Goal: Task Accomplishment & Management: Use online tool/utility

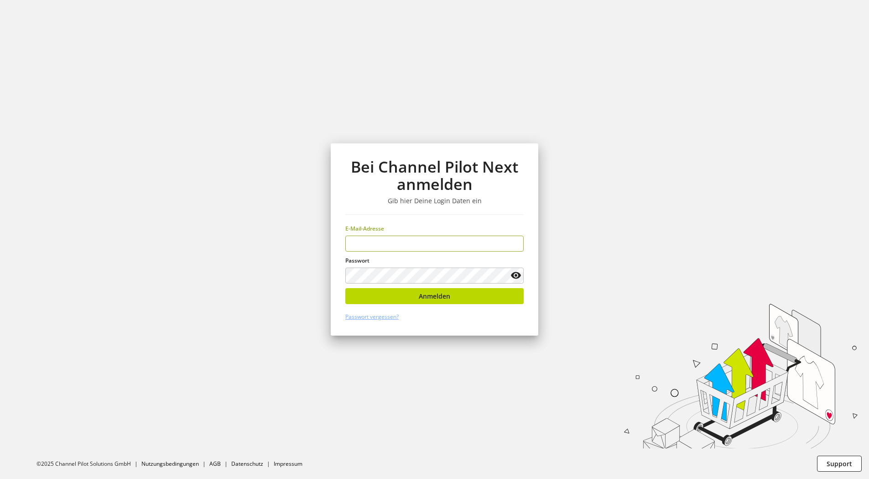
click at [479, 244] on input "email" at bounding box center [434, 243] width 178 height 16
type input "**********"
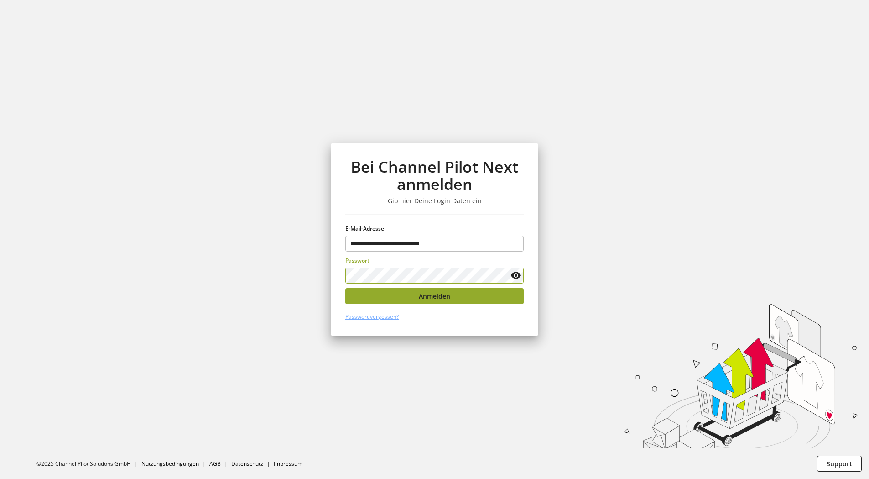
click at [459, 296] on button "Anmelden" at bounding box center [434, 296] width 178 height 16
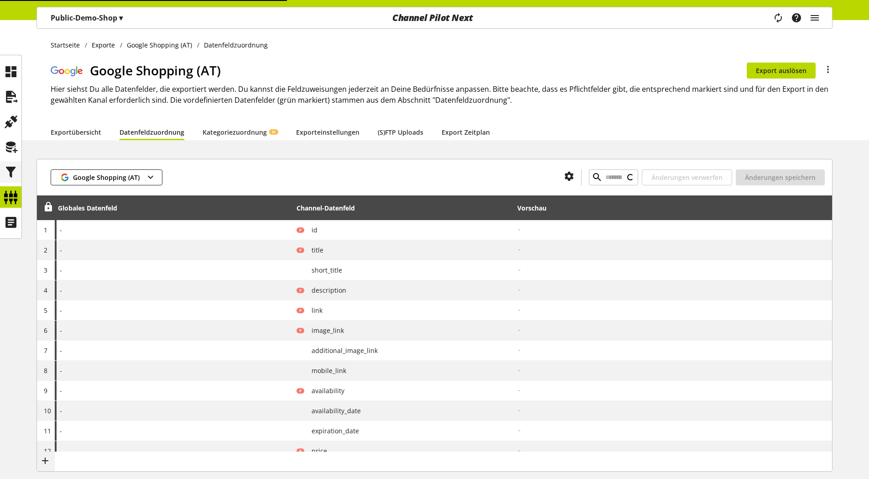
click at [7, 166] on icon at bounding box center [11, 172] width 15 height 18
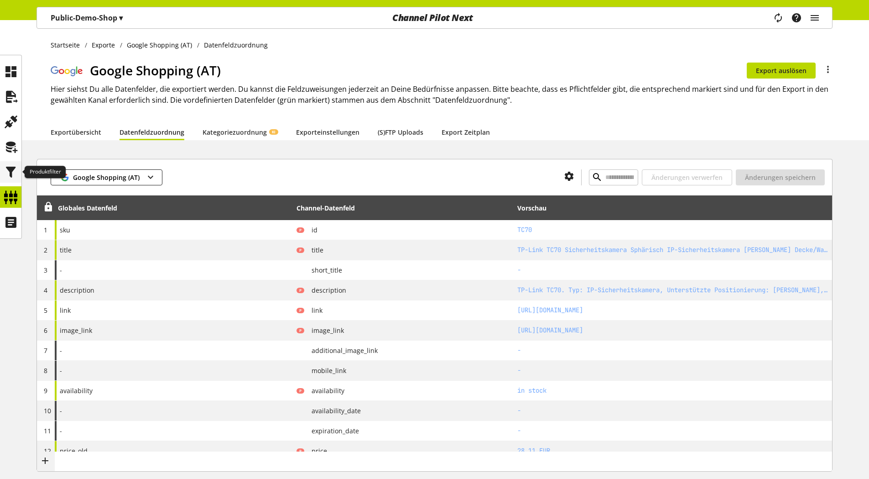
type input "****"
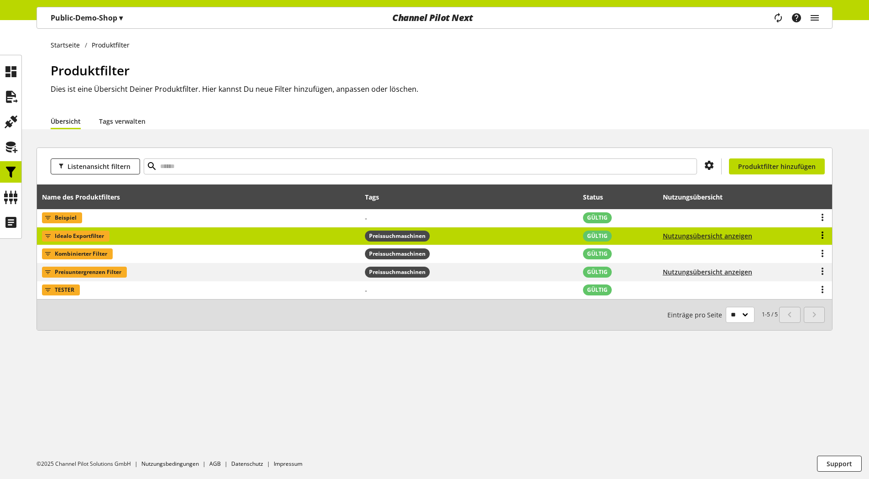
click at [820, 233] on icon at bounding box center [822, 235] width 11 height 16
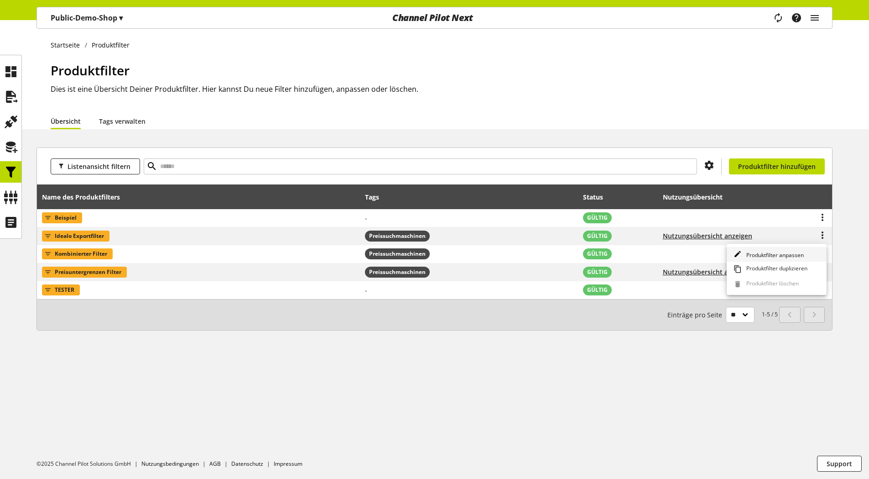
click at [789, 251] on span "Produktfilter anpassen" at bounding box center [773, 255] width 61 height 8
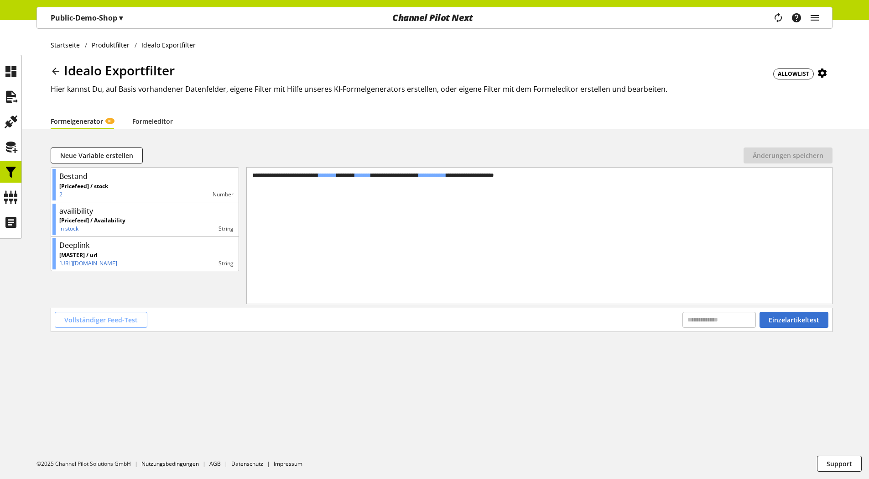
click at [109, 318] on span "Vollständiger Feed-Test" at bounding box center [100, 320] width 73 height 10
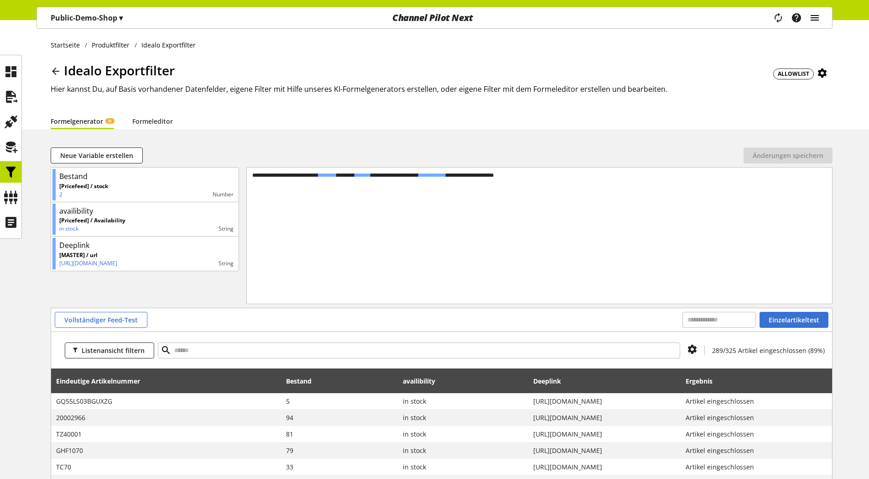
click at [818, 16] on icon "main navigation" at bounding box center [815, 18] width 11 height 16
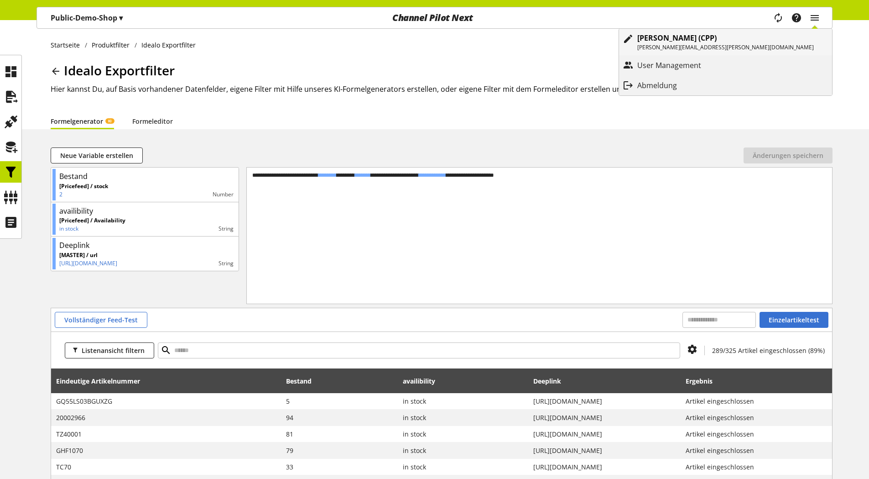
click at [717, 41] on b "[PERSON_NAME] (CPP)" at bounding box center [677, 38] width 79 height 10
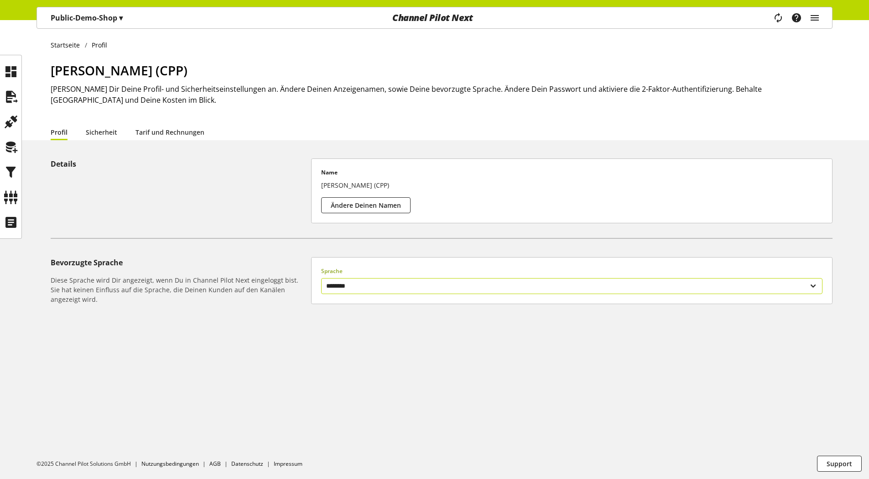
click at [419, 284] on select "******** *******" at bounding box center [572, 286] width 502 height 16
select select "**"
click at [321, 278] on select "******** *******" at bounding box center [572, 286] width 502 height 16
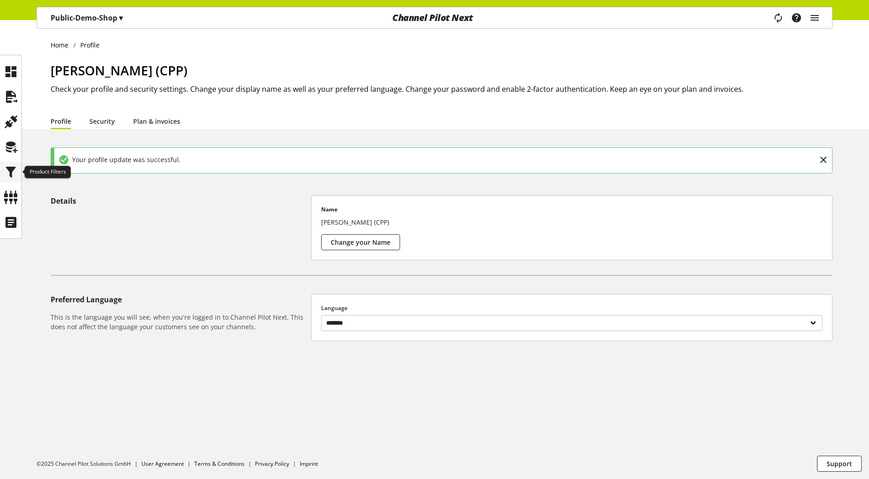
click at [5, 173] on icon at bounding box center [11, 172] width 15 height 18
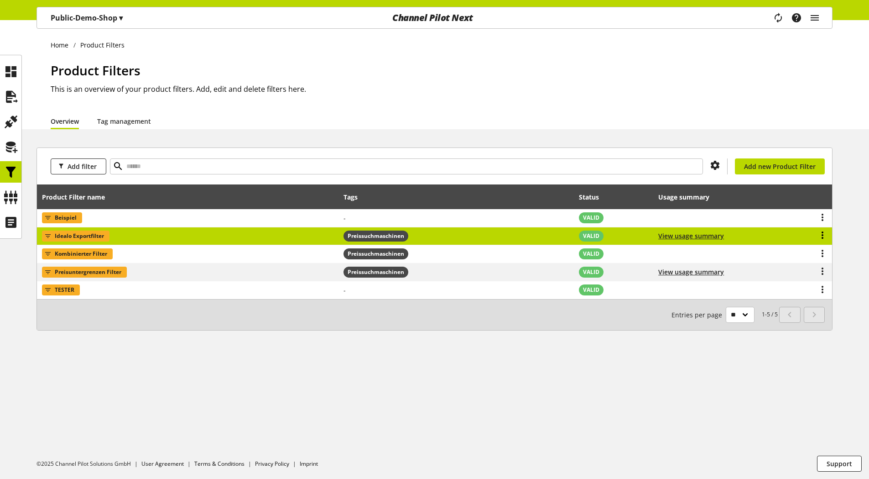
click at [822, 235] on icon at bounding box center [822, 235] width 11 height 16
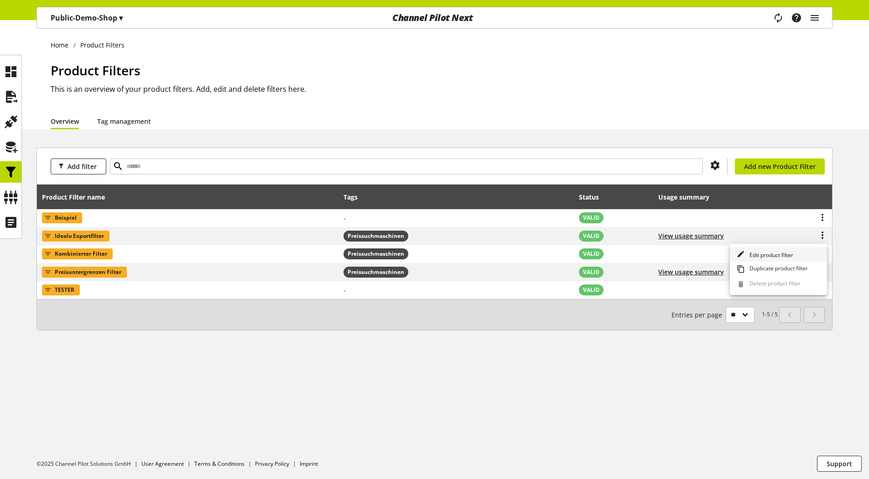
click at [787, 251] on span "Edit product filter" at bounding box center [769, 255] width 47 height 8
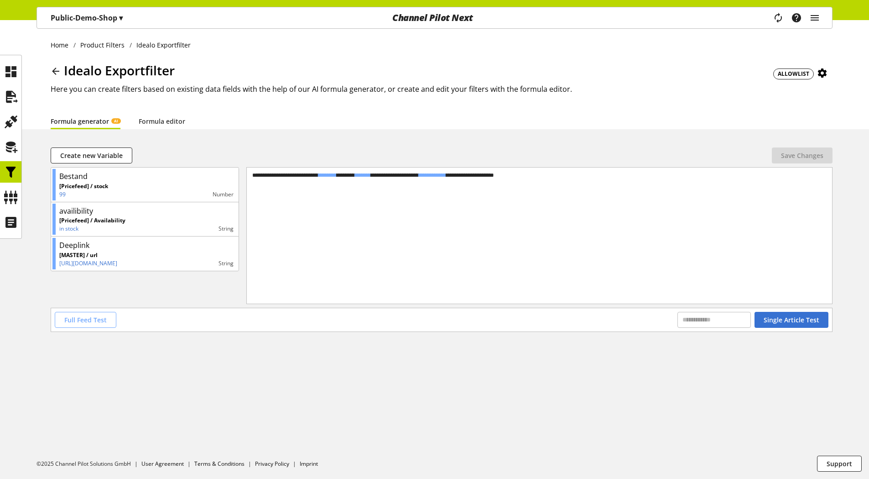
click at [89, 320] on span "Full Feed Test" at bounding box center [85, 320] width 42 height 10
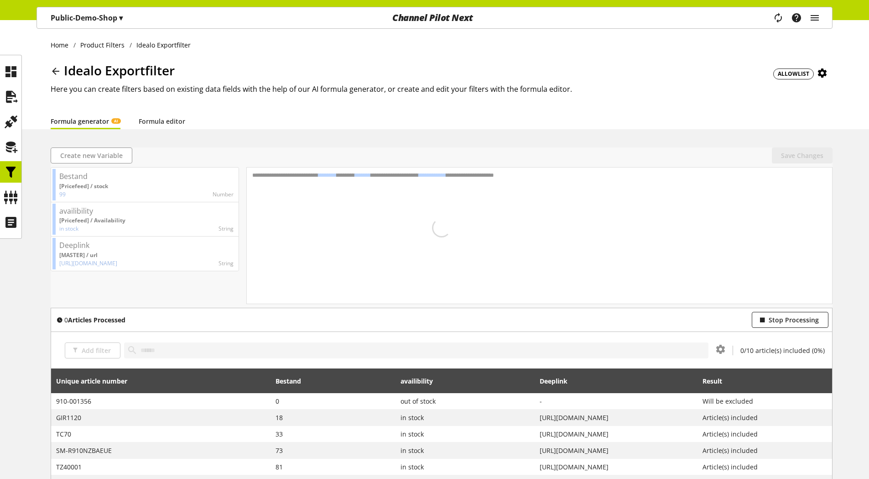
scroll to position [162, 0]
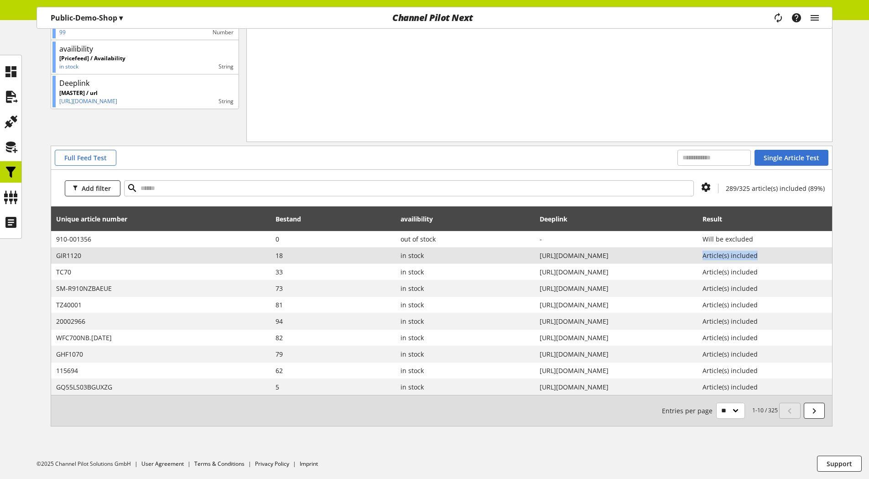
drag, startPoint x: 795, startPoint y: 255, endPoint x: 741, endPoint y: 256, distance: 54.8
click at [741, 256] on span "Article(s) included" at bounding box center [765, 256] width 125 height 10
copy span "Article(s) included"
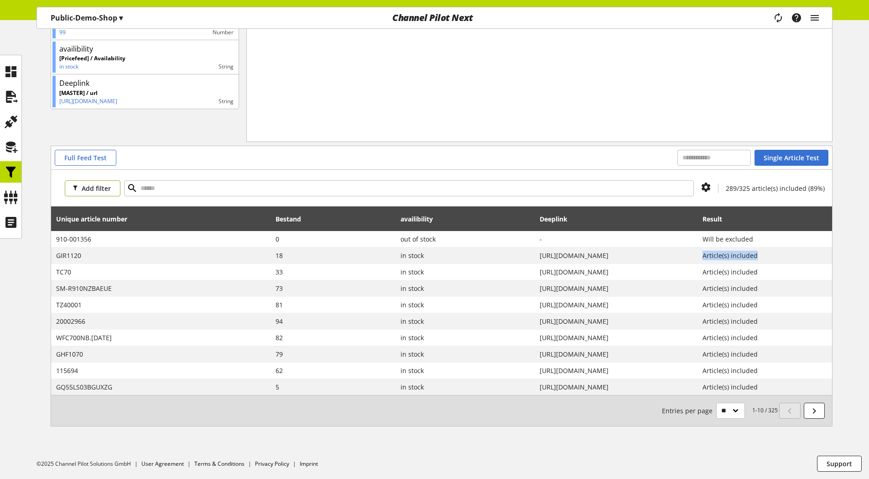
click at [86, 185] on span "Add filter" at bounding box center [96, 188] width 29 height 10
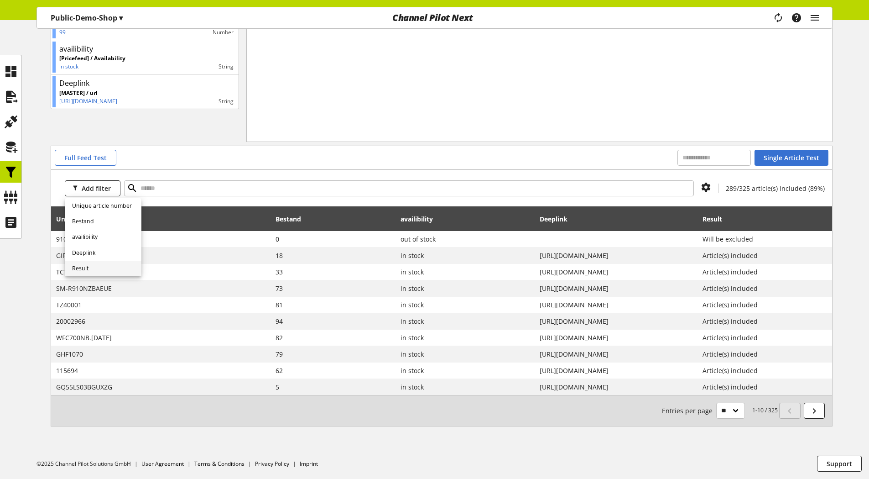
click at [88, 267] on span "Result" at bounding box center [80, 268] width 16 height 8
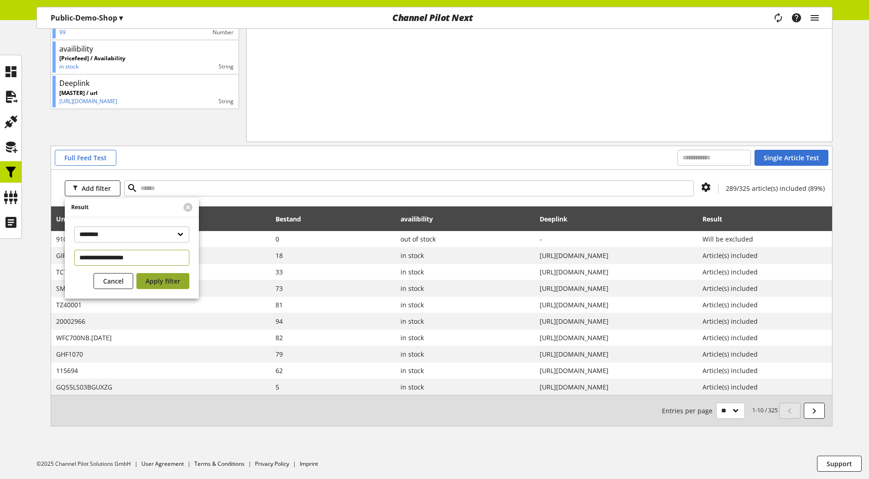
type input "**********"
click at [164, 277] on span "Apply filter" at bounding box center [163, 281] width 35 height 10
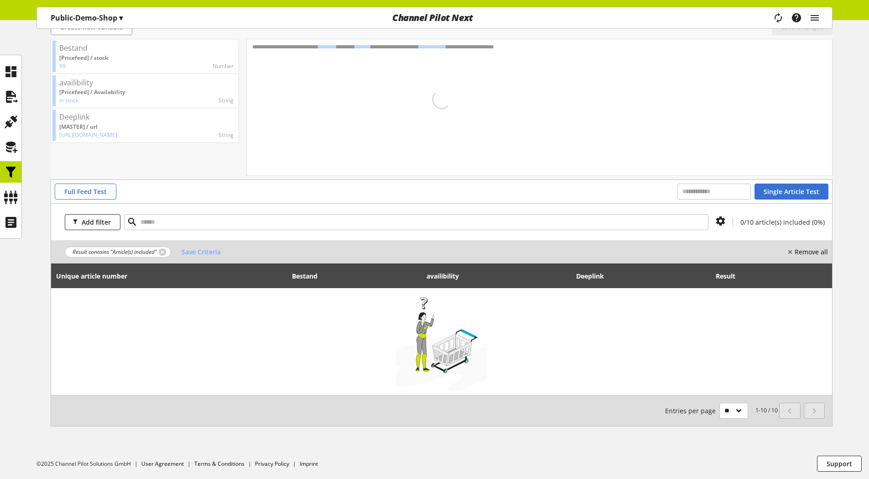
scroll to position [128, 0]
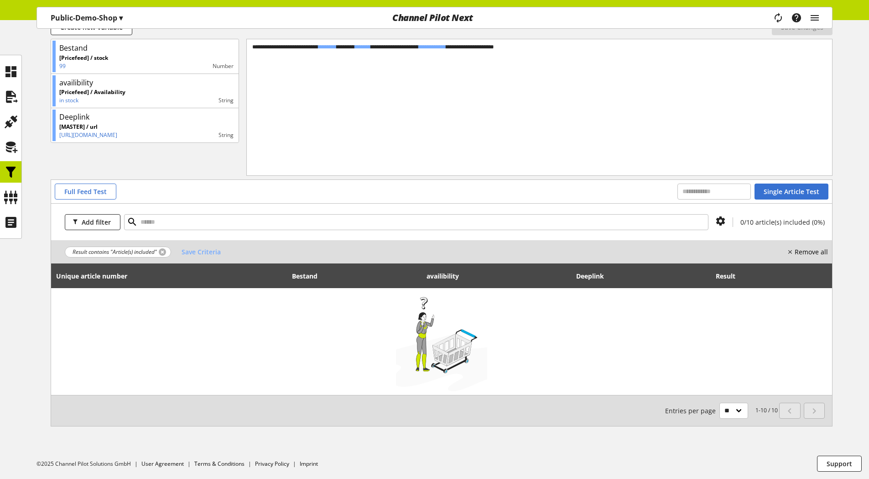
click at [159, 251] on link at bounding box center [162, 251] width 7 height 7
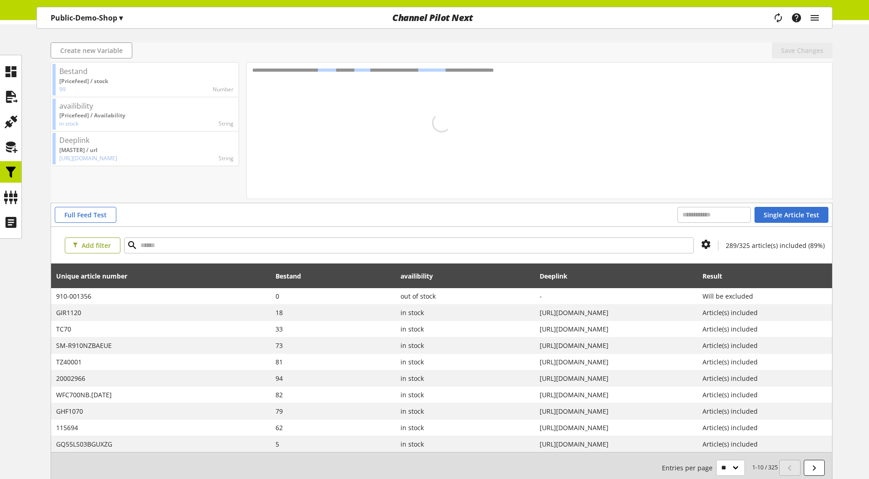
scroll to position [128, 0]
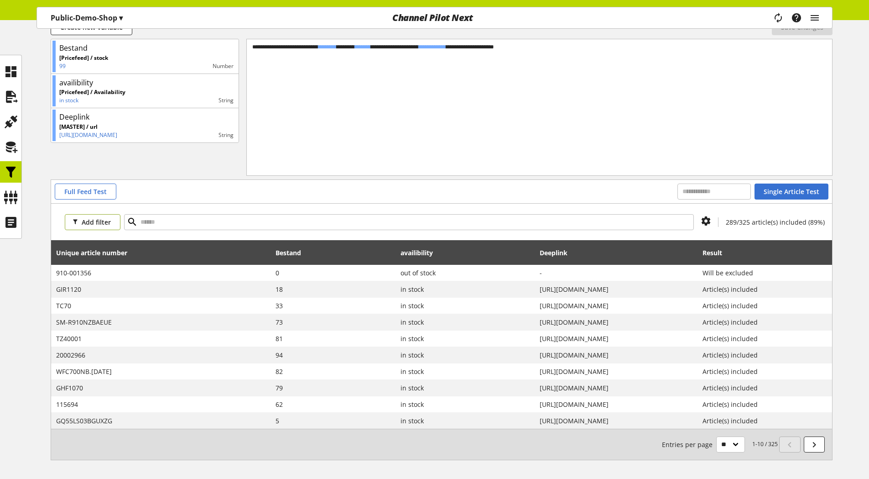
click at [92, 223] on span "Add filter" at bounding box center [96, 222] width 29 height 10
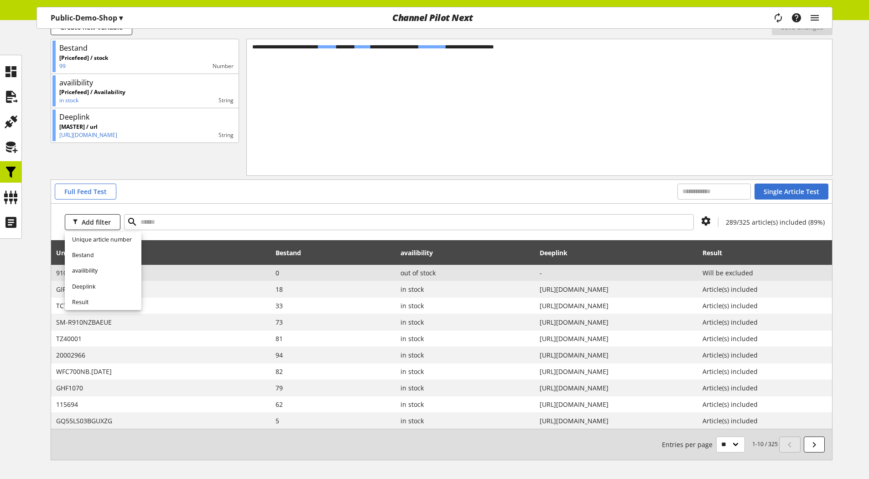
click at [787, 270] on span "Will be excluded" at bounding box center [765, 273] width 125 height 10
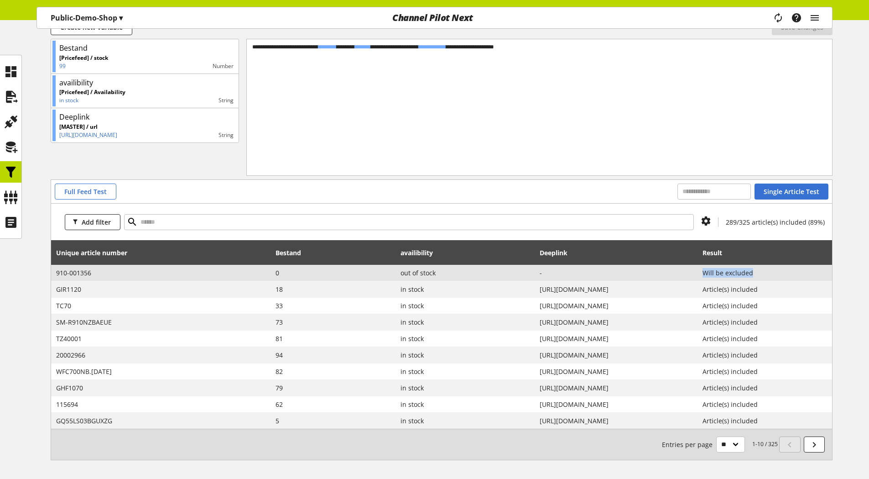
drag, startPoint x: 795, startPoint y: 271, endPoint x: 738, endPoint y: 273, distance: 56.7
click at [738, 273] on td "Will be excluded" at bounding box center [765, 273] width 135 height 16
copy span "Will be excluded"
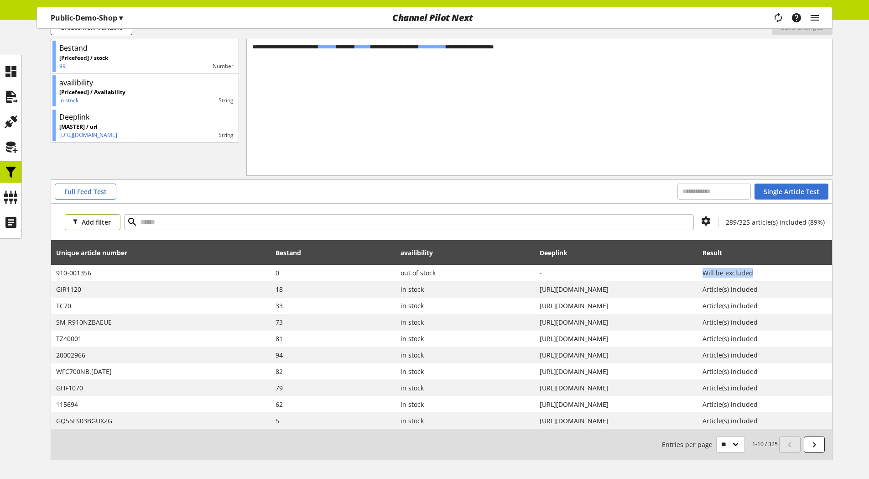
click at [96, 223] on span "Add filter" at bounding box center [96, 222] width 29 height 10
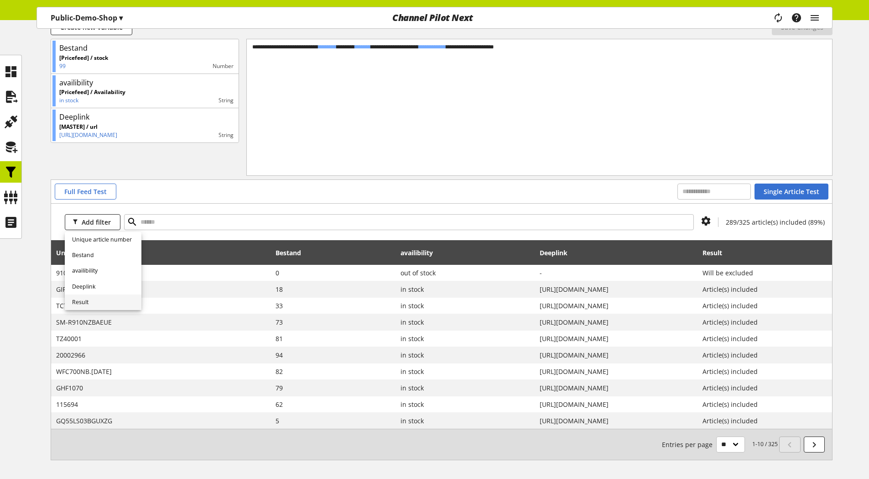
click at [93, 301] on link "Result" at bounding box center [103, 302] width 77 height 16
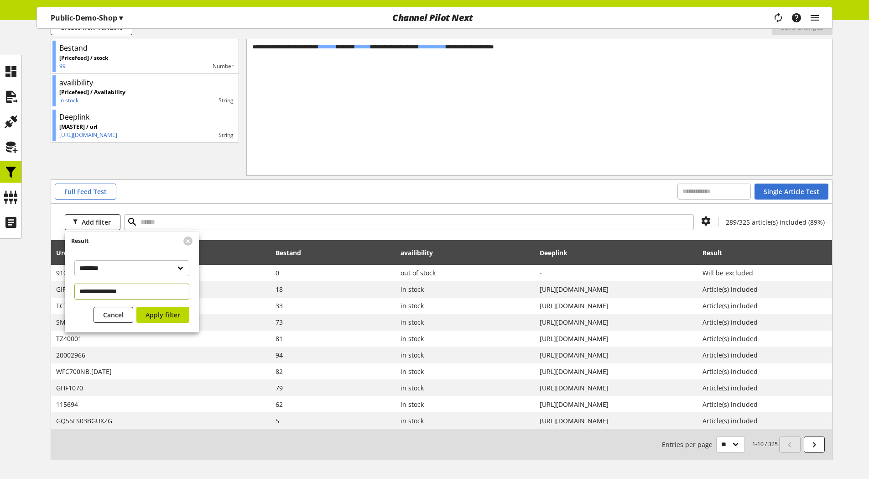
click at [82, 292] on input "**********" at bounding box center [131, 291] width 115 height 16
click at [80, 290] on input "**********" at bounding box center [131, 291] width 115 height 16
click at [149, 289] on input "**********" at bounding box center [131, 291] width 115 height 16
type input "**********"
click at [150, 316] on span "Apply filter" at bounding box center [163, 315] width 35 height 10
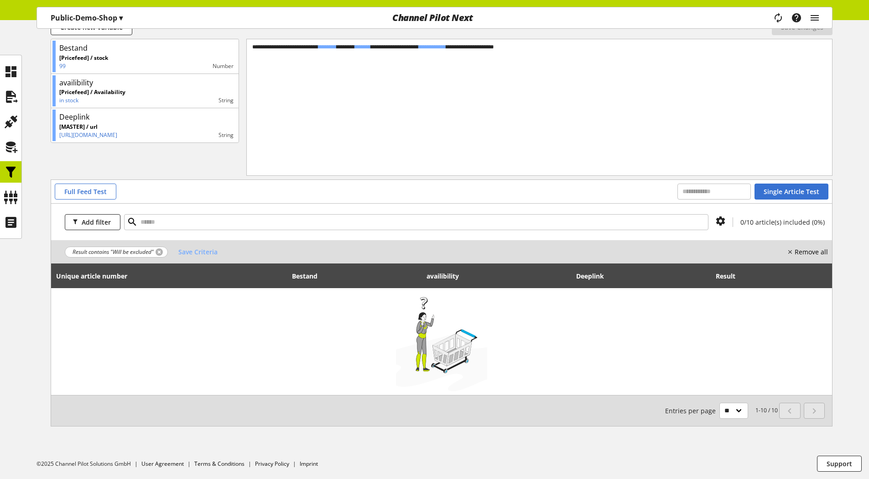
click at [158, 252] on link at bounding box center [159, 251] width 7 height 7
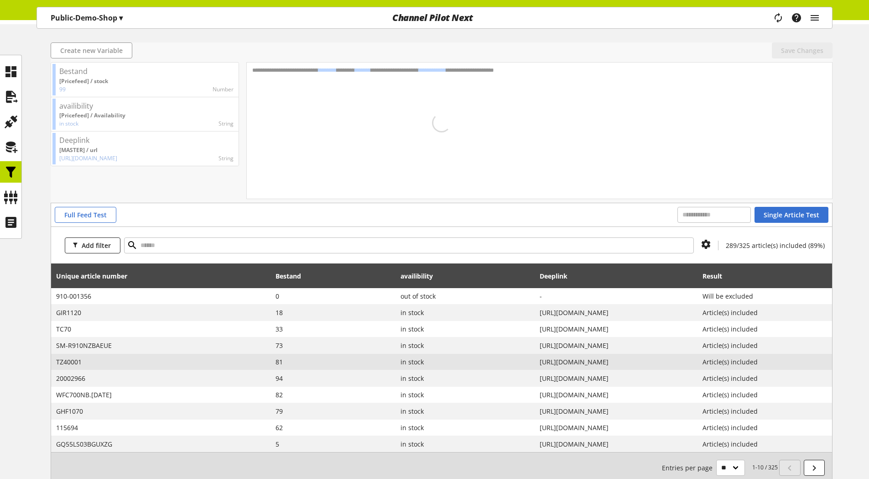
scroll to position [128, 0]
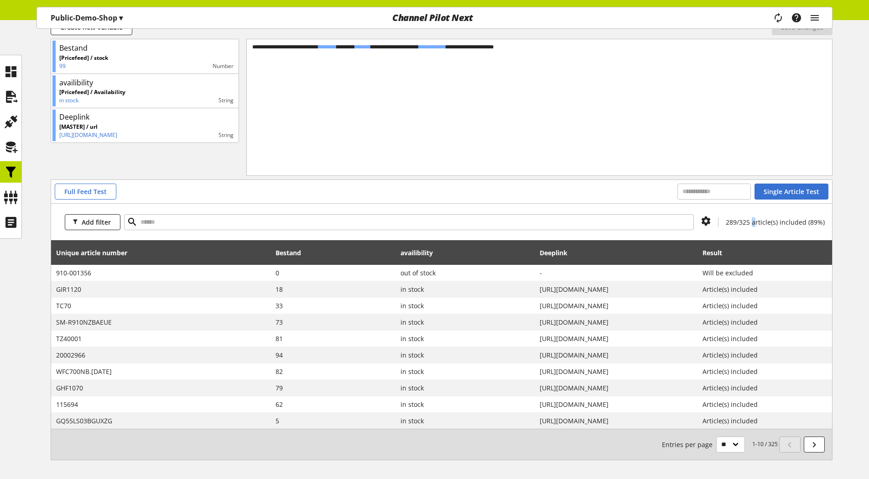
click at [754, 222] on span "289/325 article(s) included (89%)" at bounding box center [775, 222] width 99 height 9
click at [736, 231] on div "Add filter 289/325 article(s) included (89%)" at bounding box center [441, 222] width 781 height 37
drag, startPoint x: 799, startPoint y: 222, endPoint x: 740, endPoint y: 221, distance: 58.9
click at [740, 221] on span "289/325 article(s) included (89%)" at bounding box center [775, 222] width 99 height 9
click at [767, 236] on div "Add filter 289/325 article(s) included (89%)" at bounding box center [441, 222] width 781 height 37
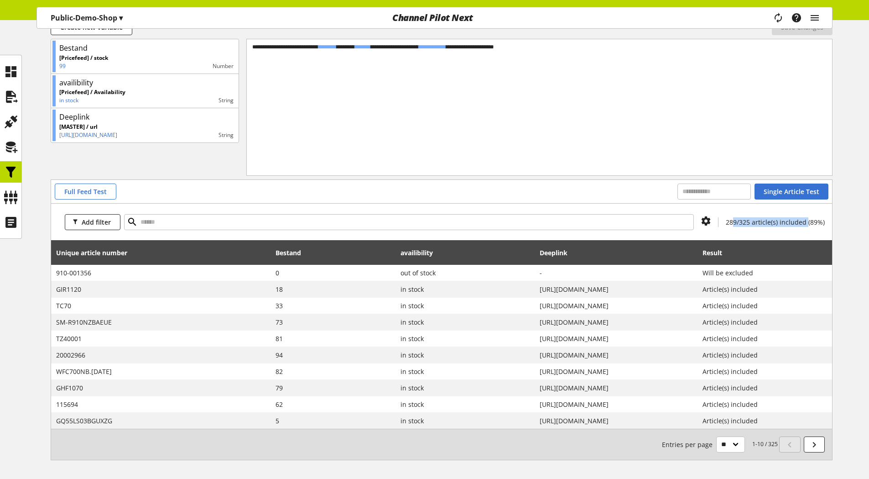
drag, startPoint x: 809, startPoint y: 222, endPoint x: 737, endPoint y: 222, distance: 71.7
click at [737, 222] on span "289/325 article(s) included (89%)" at bounding box center [775, 222] width 99 height 9
click at [783, 224] on span "289/325 article(s) included (89%)" at bounding box center [775, 222] width 99 height 9
click at [754, 224] on span "289/325 article(s) included (89%)" at bounding box center [775, 222] width 99 height 9
click at [803, 222] on span "289/325 article(s) included (89%)" at bounding box center [775, 222] width 99 height 9
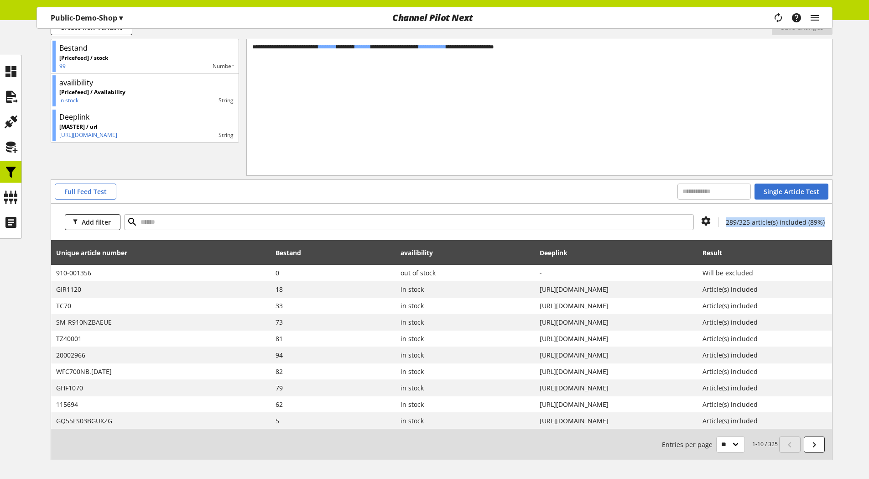
drag, startPoint x: 826, startPoint y: 220, endPoint x: 729, endPoint y: 221, distance: 97.2
click at [729, 221] on div "Add filter 289/325 article(s) included (89%)" at bounding box center [441, 222] width 781 height 37
click at [736, 221] on span "289/325 article(s) included (89%)" at bounding box center [775, 222] width 99 height 9
